Goal: Transaction & Acquisition: Subscribe to service/newsletter

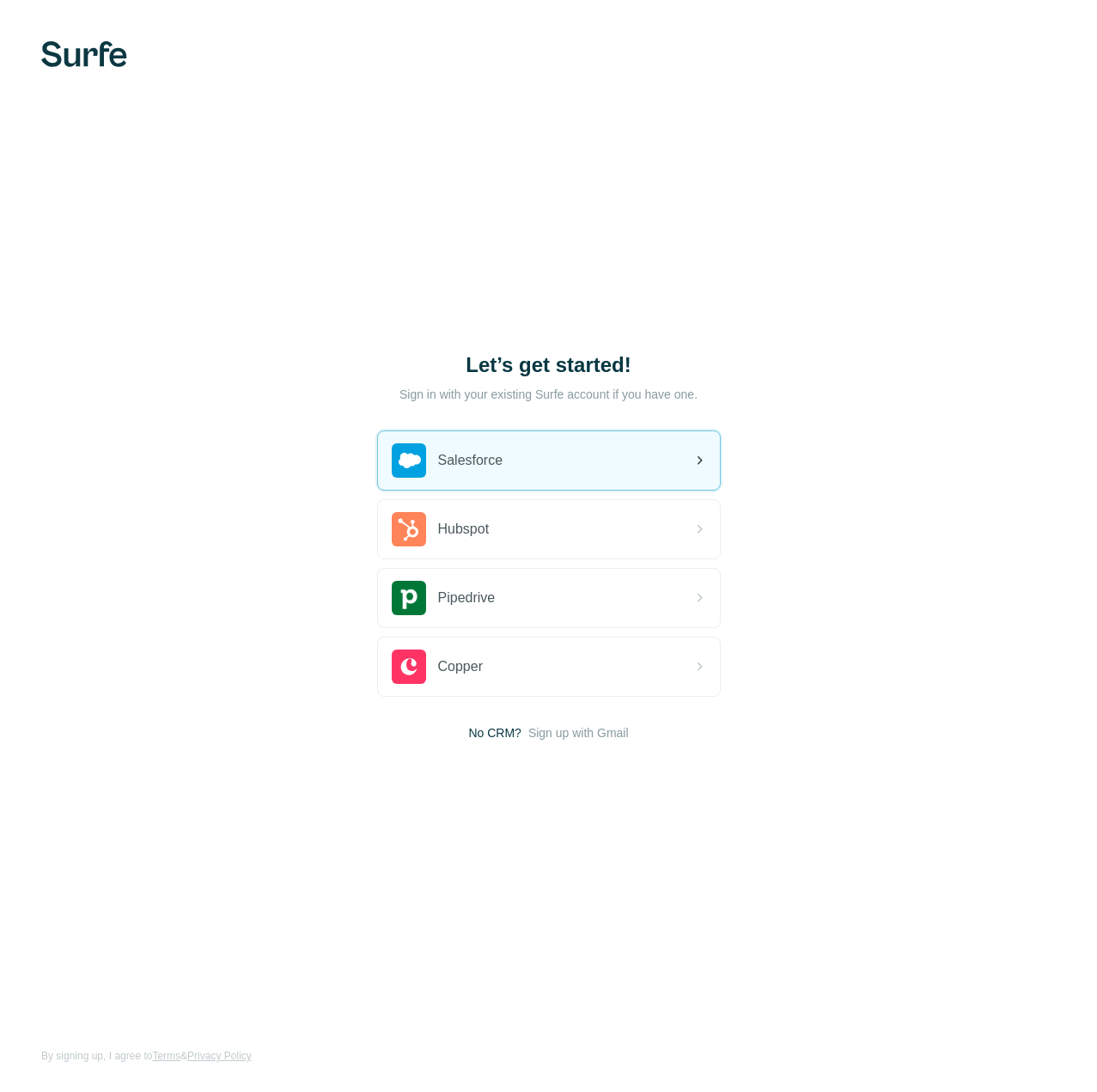
click at [493, 456] on span "Salesforce" at bounding box center [471, 460] width 66 height 20
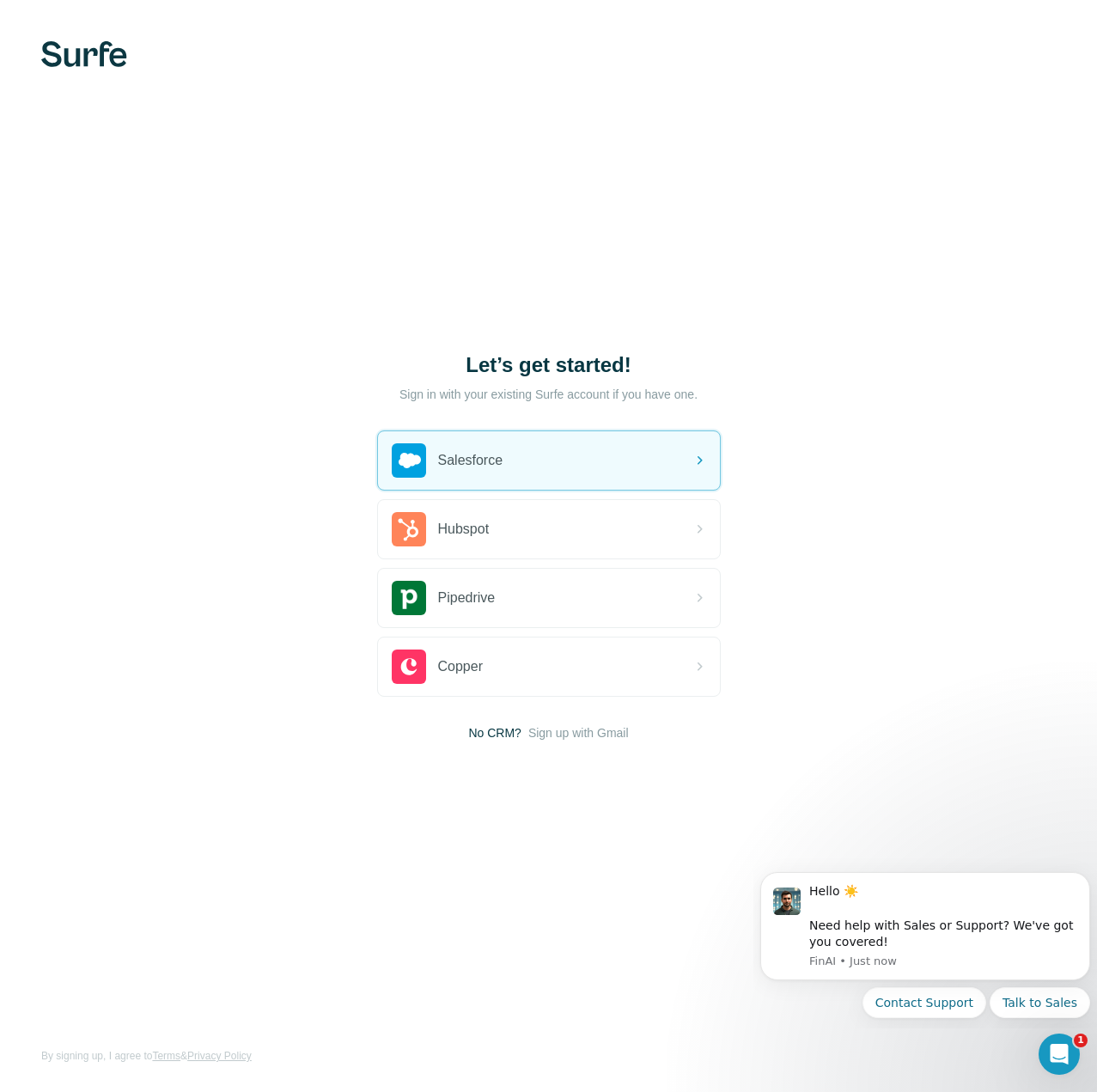
click at [867, 306] on div "Let’s get started! Sign in with your existing Surfe account if you have one. Sa…" at bounding box center [548, 546] width 1097 height 1092
click at [636, 433] on div "Salesforce" at bounding box center [549, 461] width 342 height 58
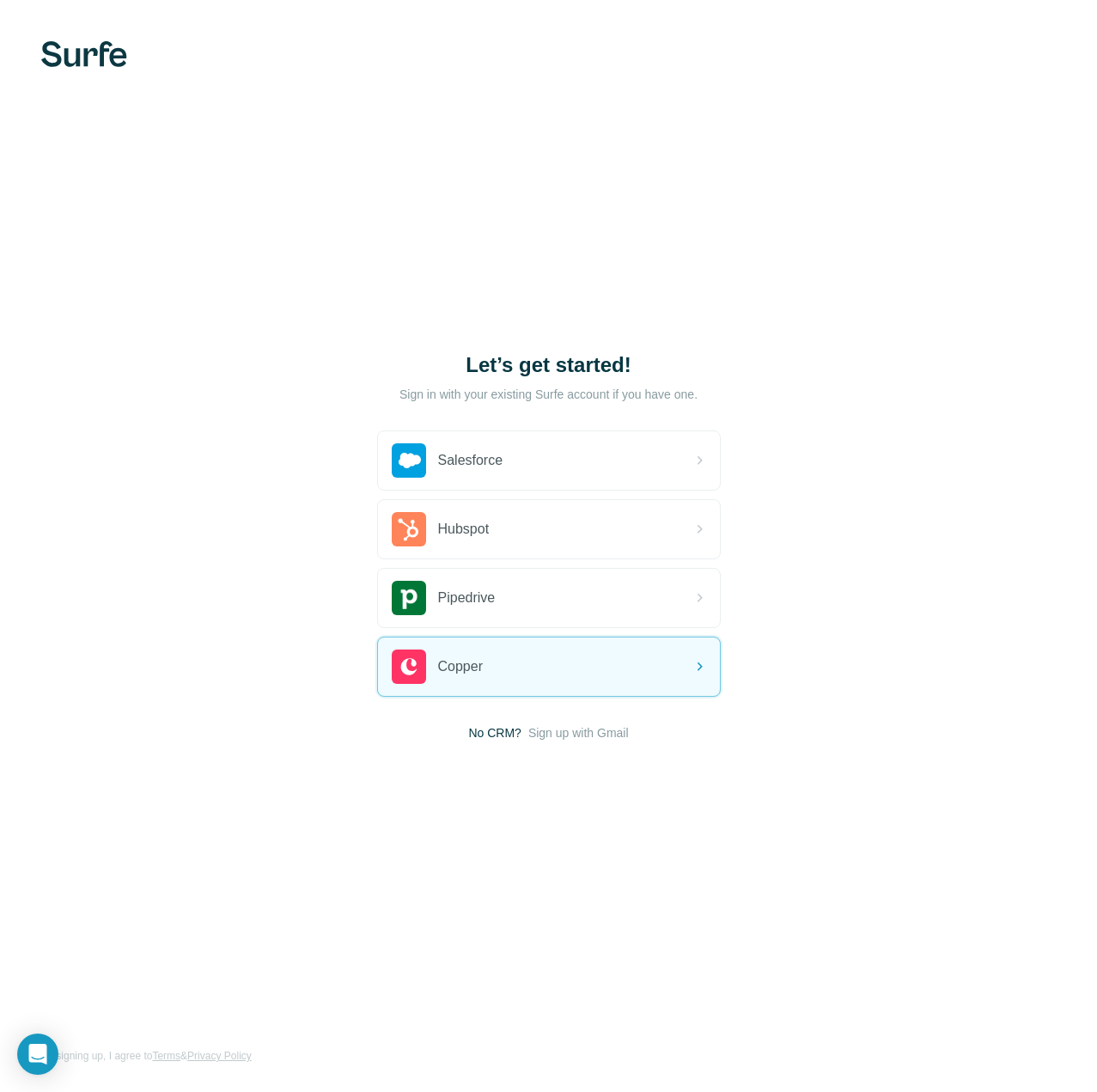
click at [595, 722] on div "Salesforce Hubspot Pipedrive Copper No CRM? Sign up with Gmail" at bounding box center [549, 586] width 344 height 311
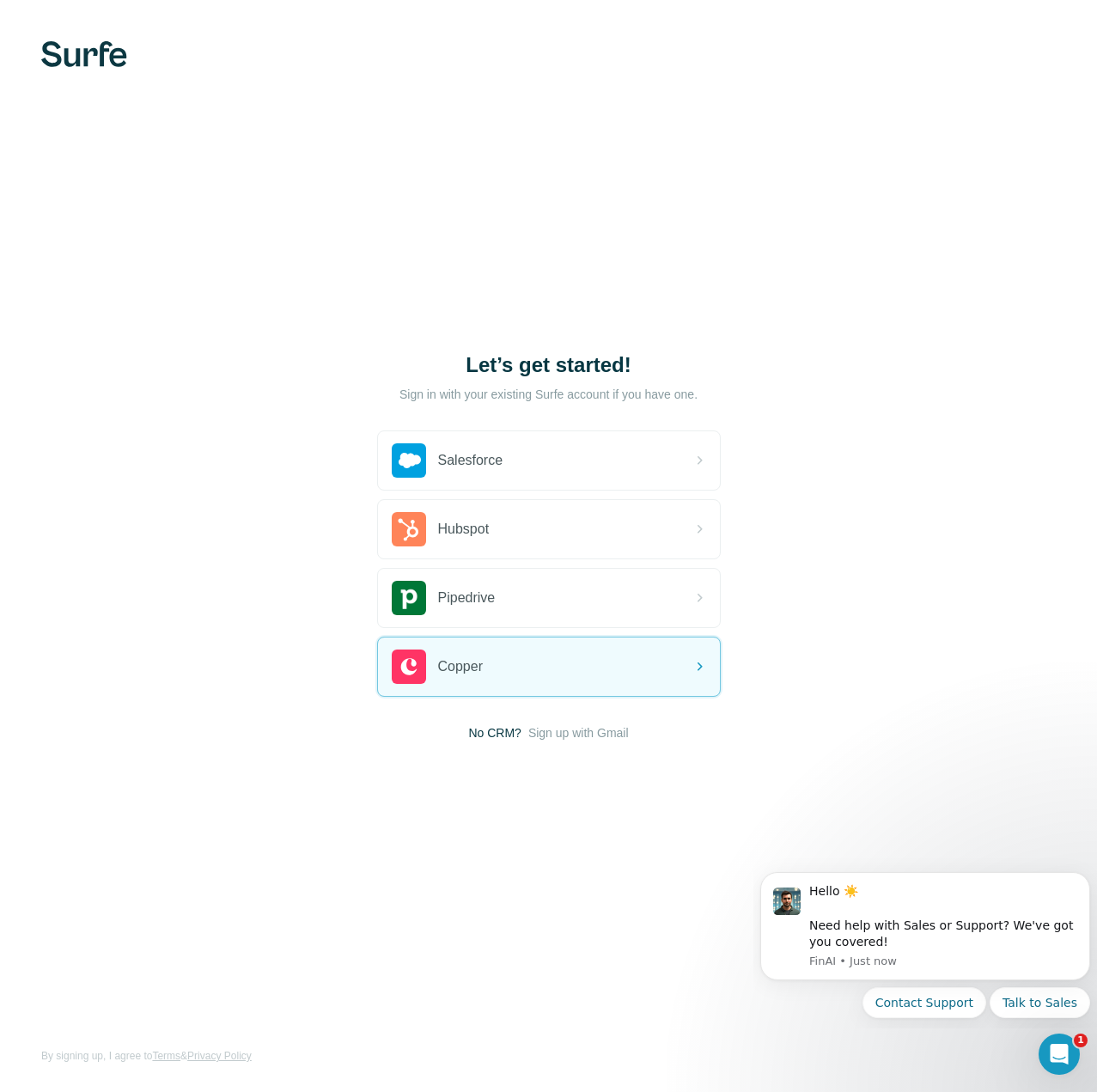
click at [478, 745] on div "Let’s get started! Sign in with your existing Surfe account if you have one. Sa…" at bounding box center [548, 546] width 1097 height 1092
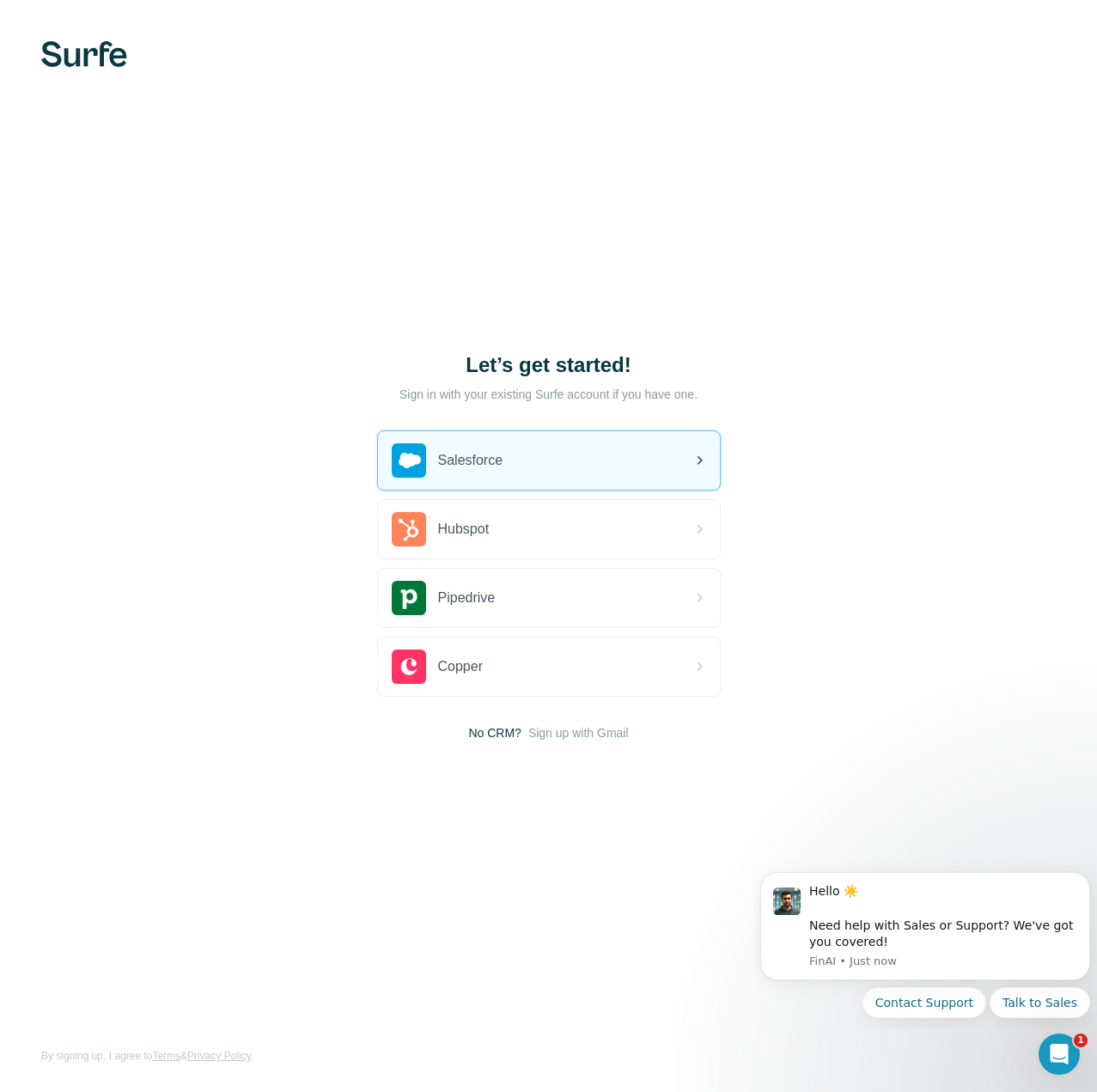
click at [514, 469] on div "Salesforce" at bounding box center [549, 461] width 342 height 58
